Goal: Task Accomplishment & Management: Use online tool/utility

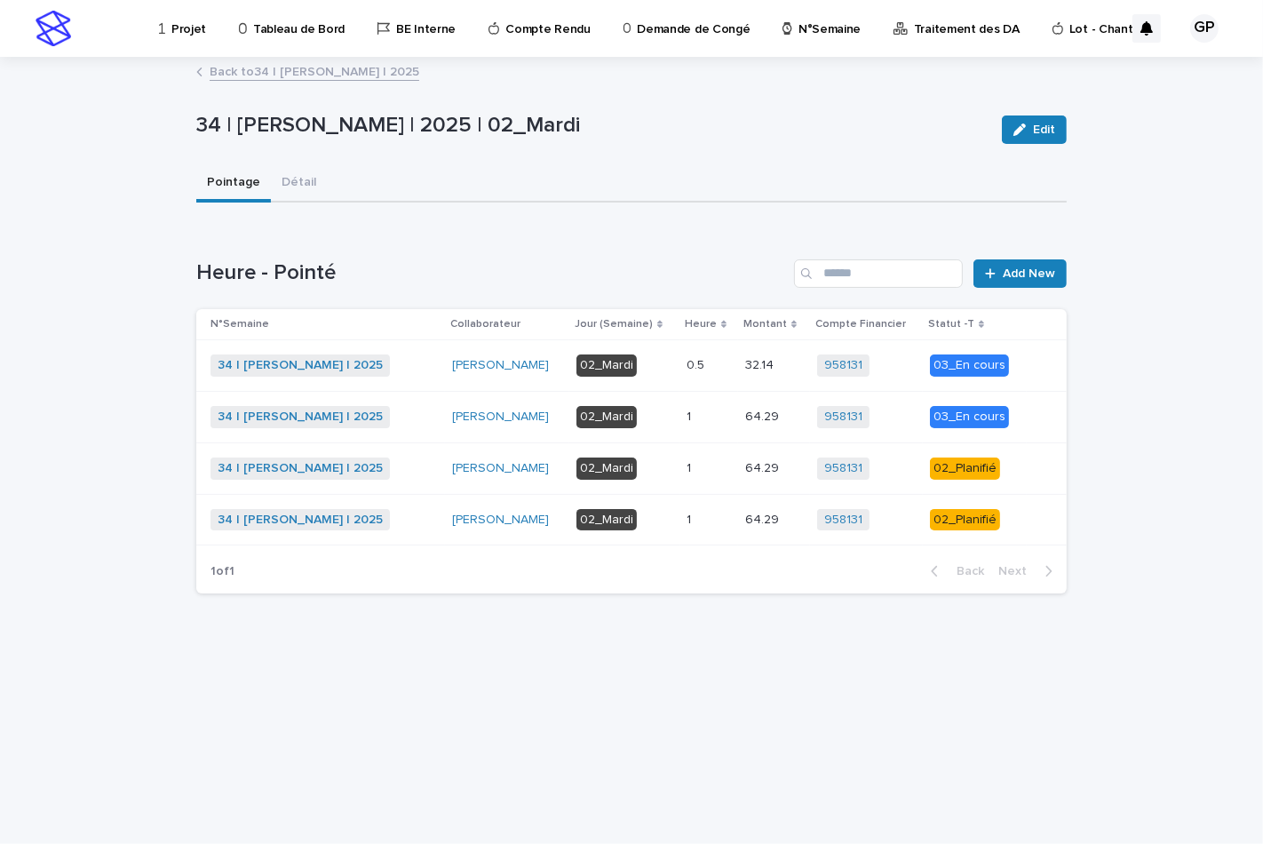
click at [586, 466] on div "02_Mardi" at bounding box center [607, 469] width 60 height 22
drag, startPoint x: 599, startPoint y: 466, endPoint x: 744, endPoint y: 660, distance: 242.3
click at [744, 660] on div "Loading... Saving… Loading... Saving… 34 | GUERLAY Pascal | 2025 | 02_Mardi Edi…" at bounding box center [631, 429] width 888 height 741
drag, startPoint x: 943, startPoint y: 466, endPoint x: 1118, endPoint y: 622, distance: 234.0
click at [1118, 622] on div "Loading... Saving… Loading... Saving… 34 | GUERLAY Pascal | 2025 | 02_Mardi Edi…" at bounding box center [631, 451] width 1263 height 785
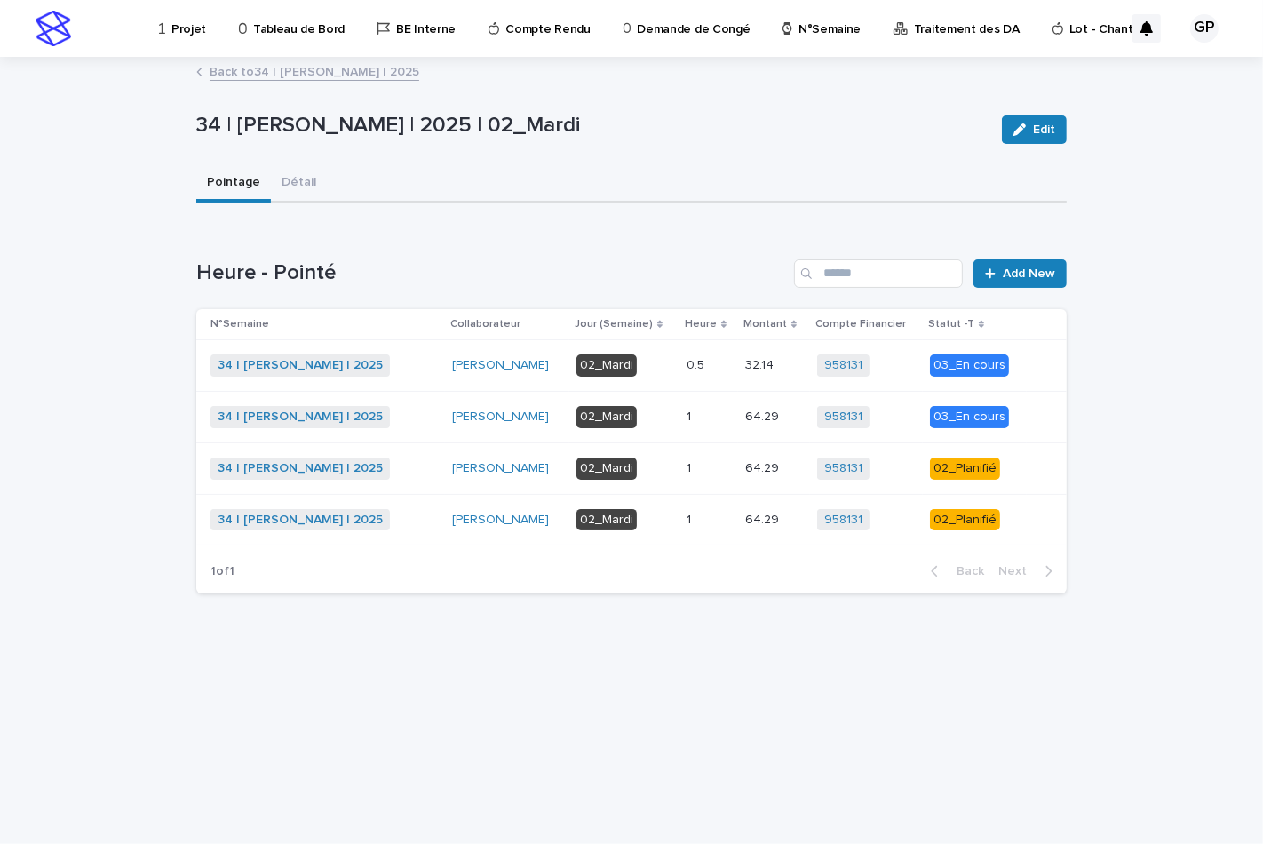
click at [946, 466] on div "02_Planifié" at bounding box center [965, 469] width 70 height 22
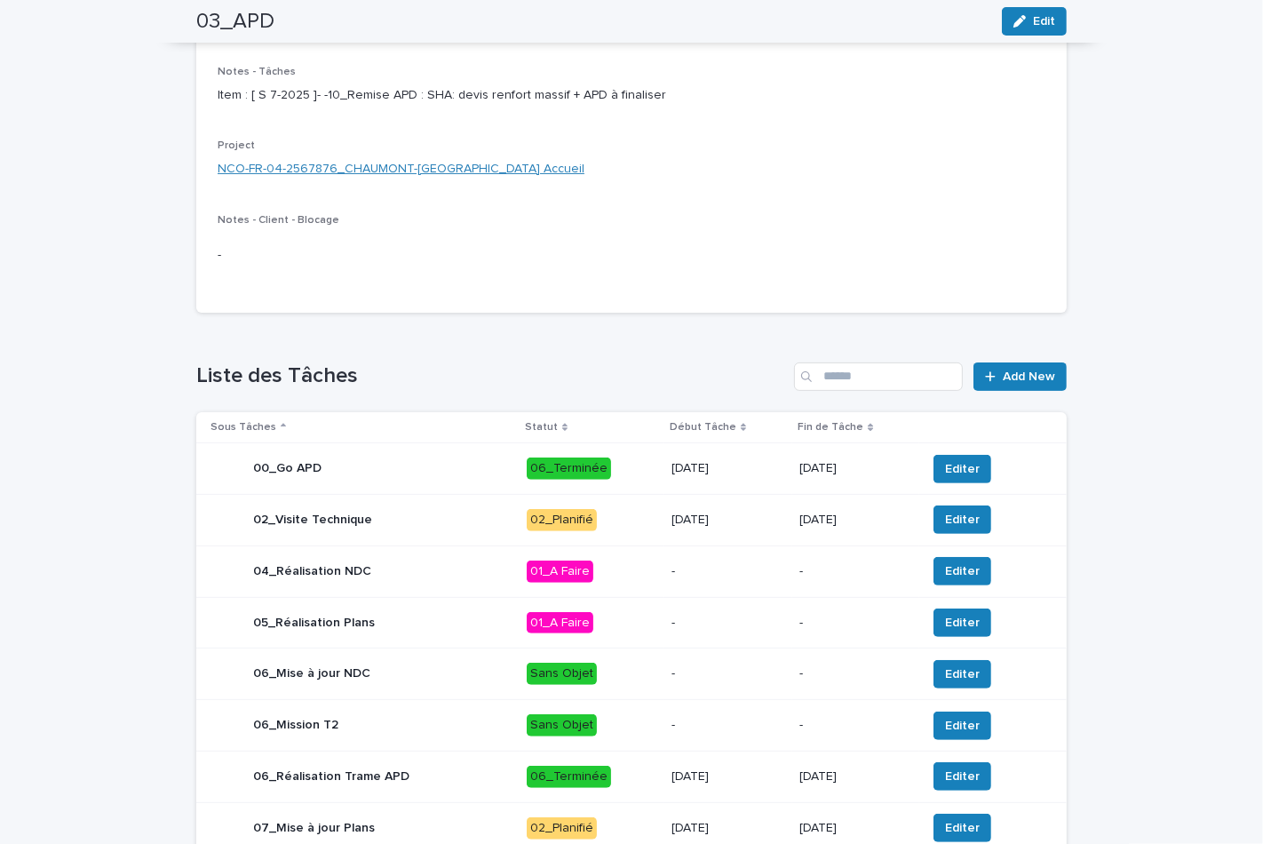
scroll to position [394, 0]
